Goal: Information Seeking & Learning: Find specific fact

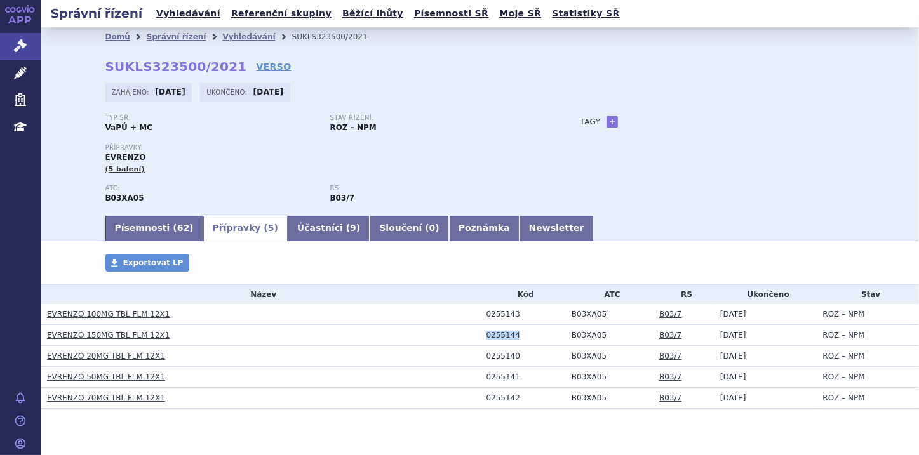
scroll to position [30, 0]
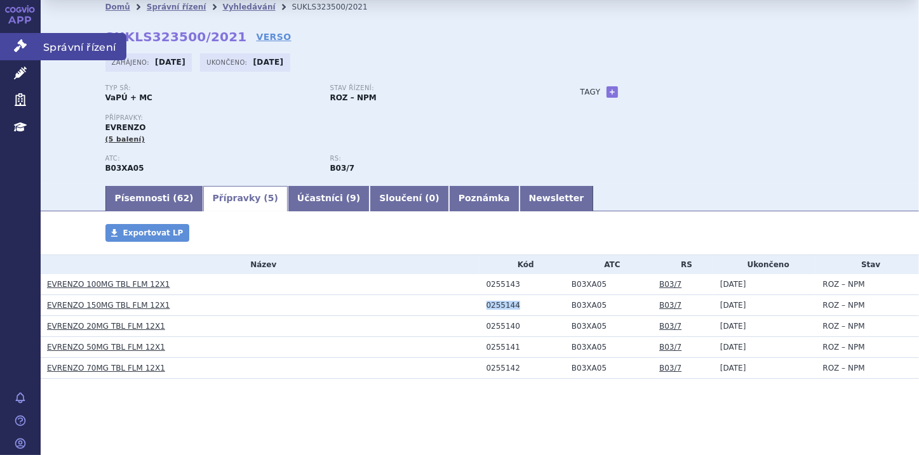
click at [13, 46] on link "Správní řízení" at bounding box center [20, 46] width 41 height 27
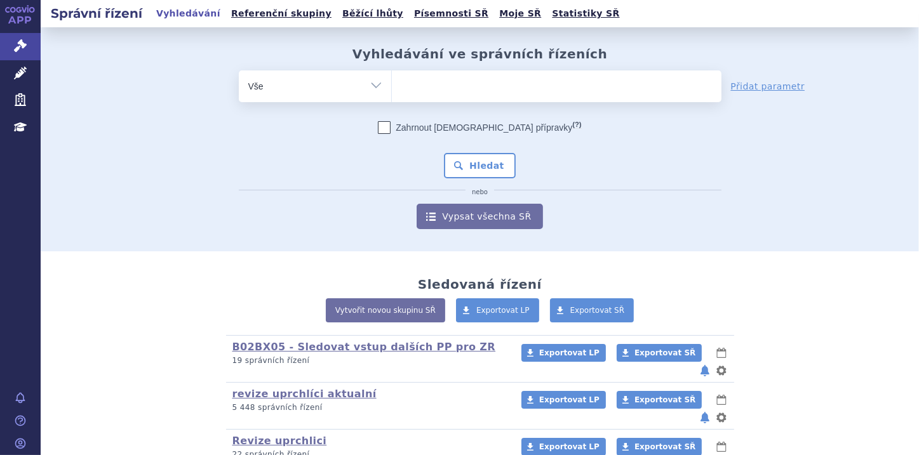
type input "WINREVAIR"
select select "WINREVAIR"
click at [491, 158] on button "Hledat" at bounding box center [480, 165] width 72 height 25
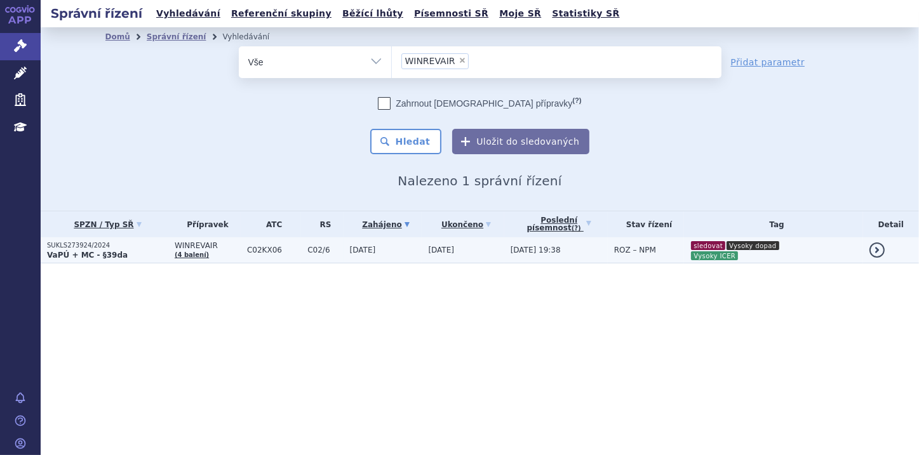
click at [102, 262] on td "SUKLS273924/2024 VaPÚ + MC - §39da" at bounding box center [105, 250] width 128 height 26
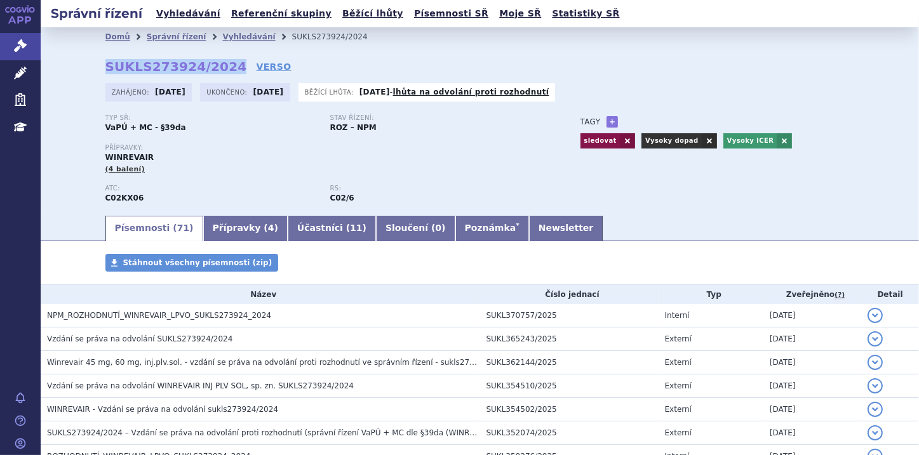
drag, startPoint x: 98, startPoint y: 66, endPoint x: 219, endPoint y: 64, distance: 121.3
click at [219, 64] on div "Domů Správní řízení Vyhledávání SUKLS273924/2024 SUKLS273924/2024 VERSO [GEOGRA…" at bounding box center [480, 130] width 800 height 168
copy strong "SUKLS273924/2024"
click at [455, 228] on link "Poznámka *" at bounding box center [492, 228] width 74 height 25
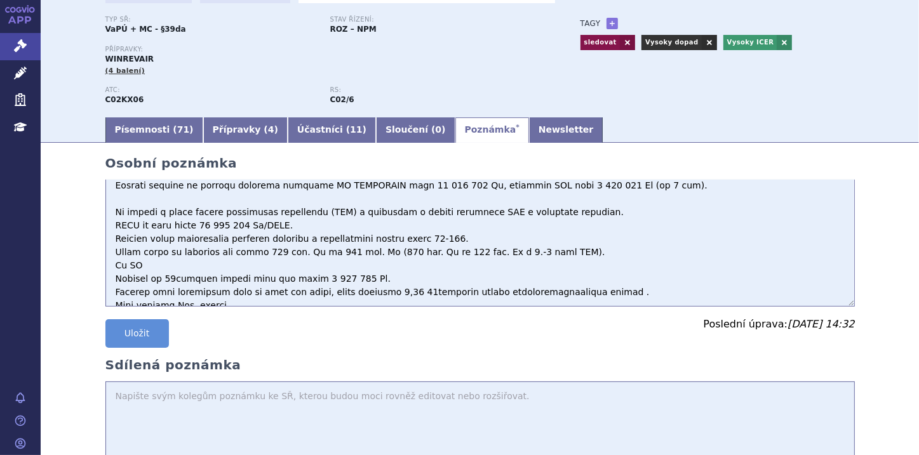
scroll to position [102, 0]
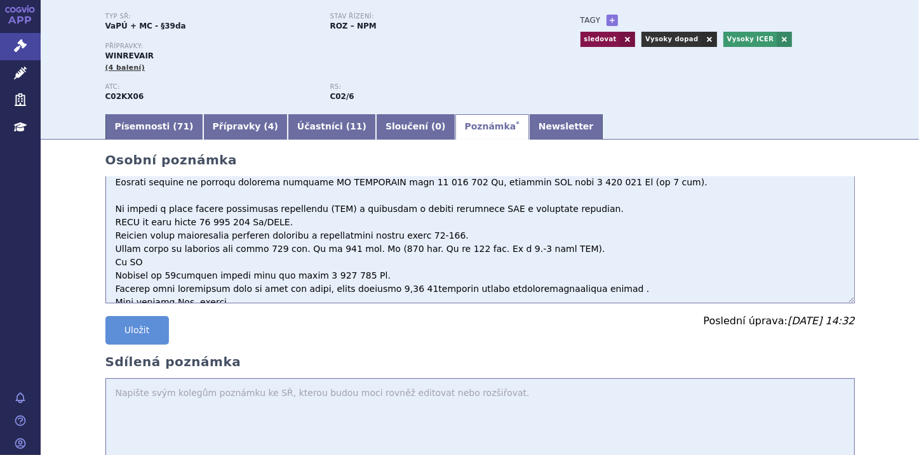
drag, startPoint x: 185, startPoint y: 199, endPoint x: 265, endPoint y: 196, distance: 79.4
click at [265, 196] on textarea at bounding box center [479, 239] width 749 height 127
click at [168, 197] on textarea at bounding box center [479, 239] width 749 height 127
drag, startPoint x: 182, startPoint y: 196, endPoint x: 282, endPoint y: 194, distance: 100.3
click at [282, 194] on textarea at bounding box center [479, 239] width 749 height 127
